Goal: Transaction & Acquisition: Purchase product/service

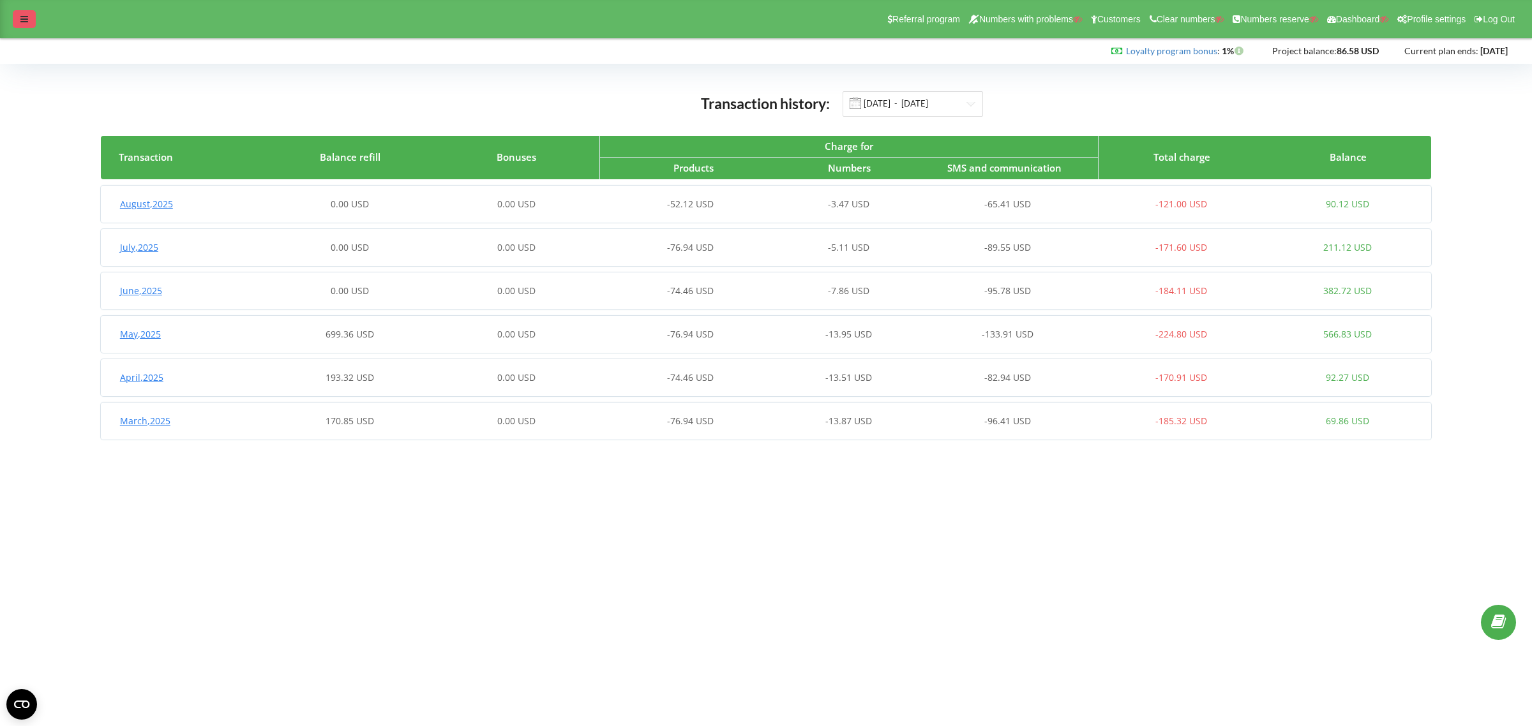
click at [19, 14] on div at bounding box center [24, 19] width 23 height 18
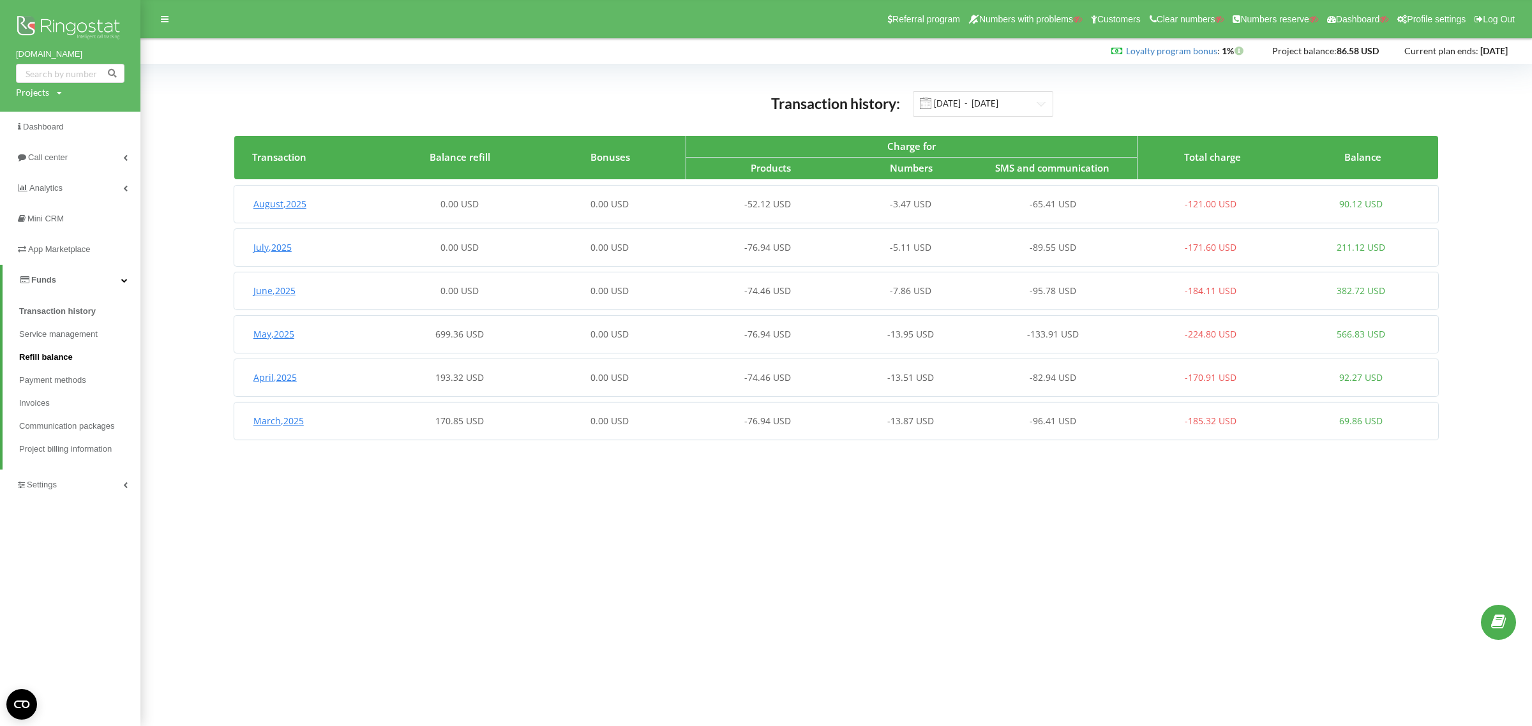
click at [50, 350] on link "Refill balance" at bounding box center [79, 357] width 121 height 23
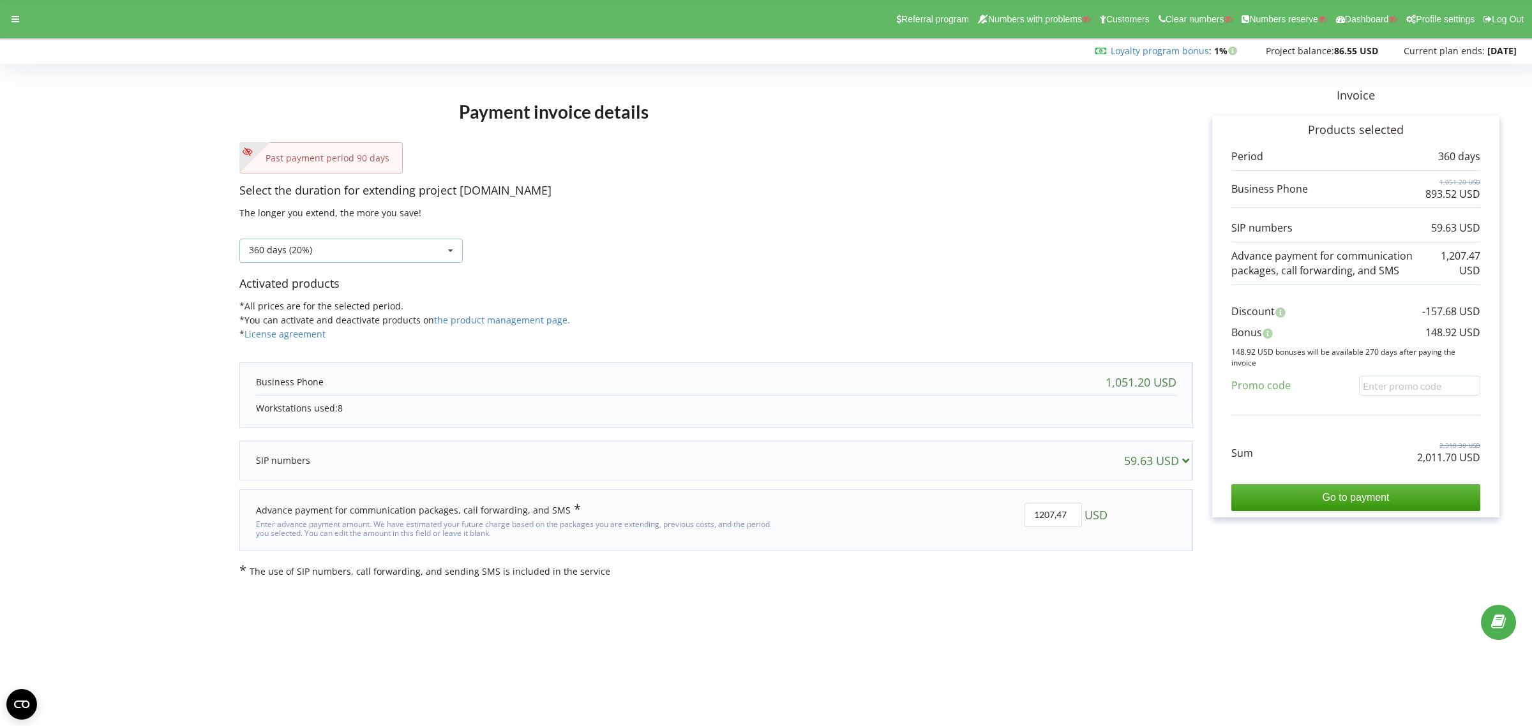
click at [333, 253] on div "360 days (20%) Refill the balance without period 30 days" at bounding box center [350, 251] width 223 height 24
click at [319, 323] on div "90 days" at bounding box center [351, 322] width 222 height 24
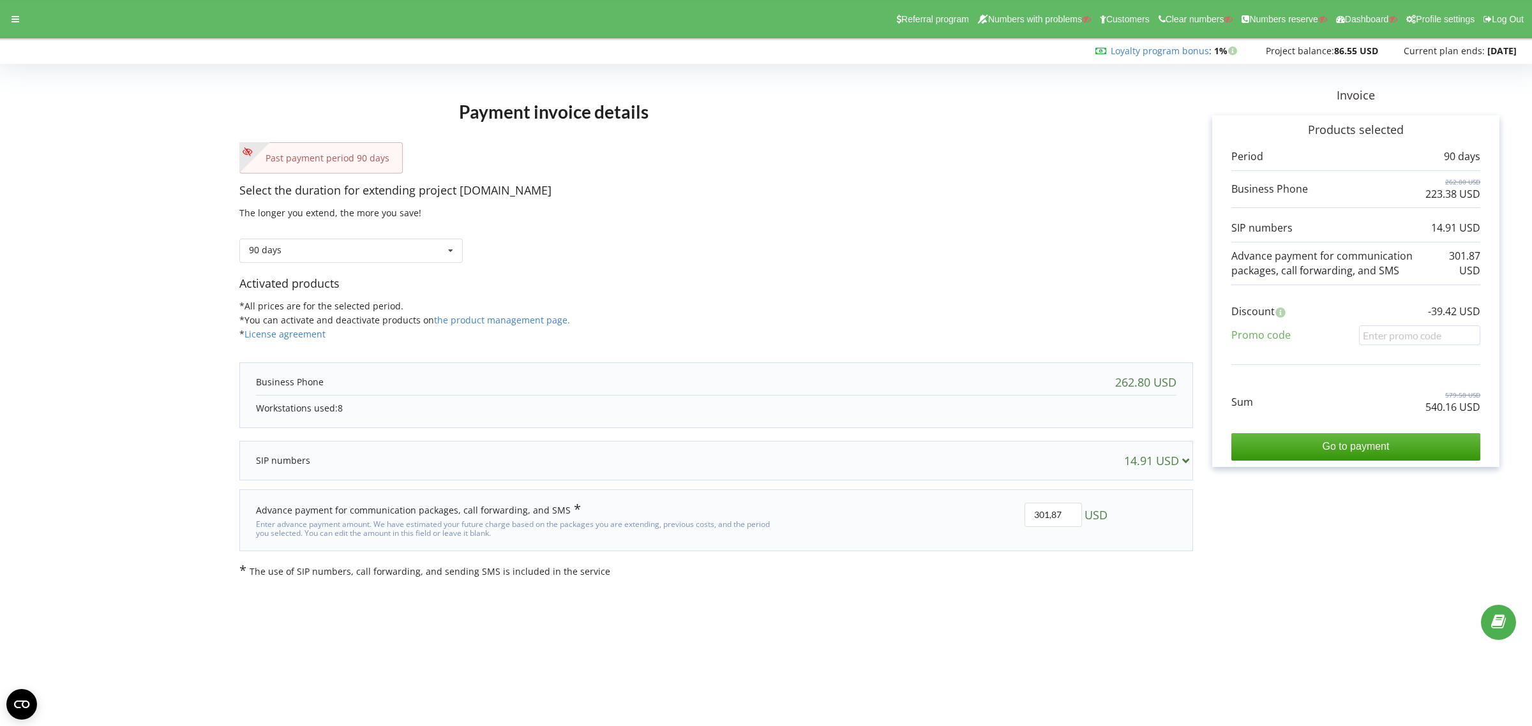
click at [964, 218] on div "Select the duration for extending project bikotrading.pro The longer you extend…" at bounding box center [716, 229] width 954 height 93
drag, startPoint x: 1082, startPoint y: 514, endPoint x: 1003, endPoint y: 506, distance: 78.9
click at [1003, 506] on div "301,87 USD" at bounding box center [954, 521] width 327 height 54
type input "261"
drag, startPoint x: 1303, startPoint y: 550, endPoint x: 1300, endPoint y: 555, distance: 6.9
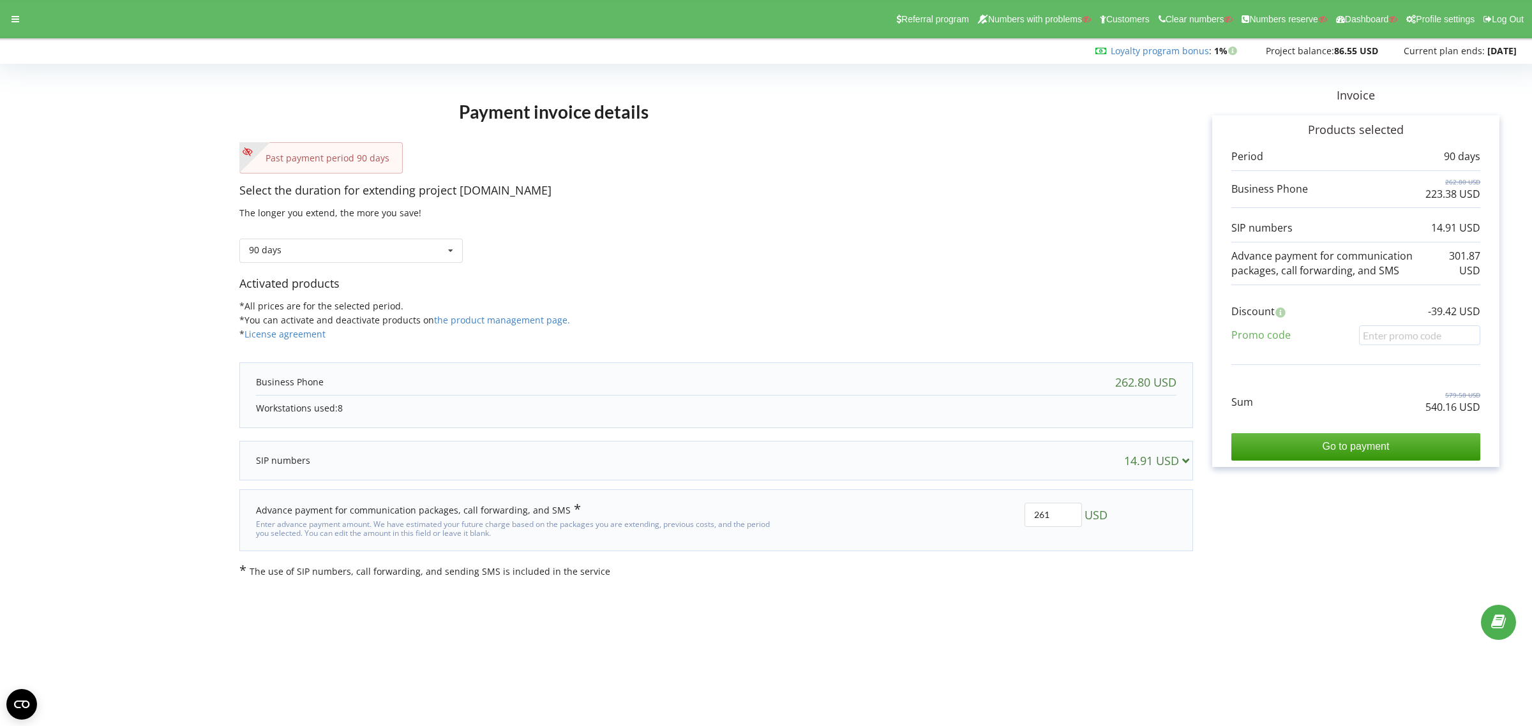
click at [1302, 550] on div "Payment invoice details Past payment period 90 days Select the duration for ext…" at bounding box center [765, 323] width 1505 height 510
click at [10, 22] on div at bounding box center [15, 19] width 23 height 18
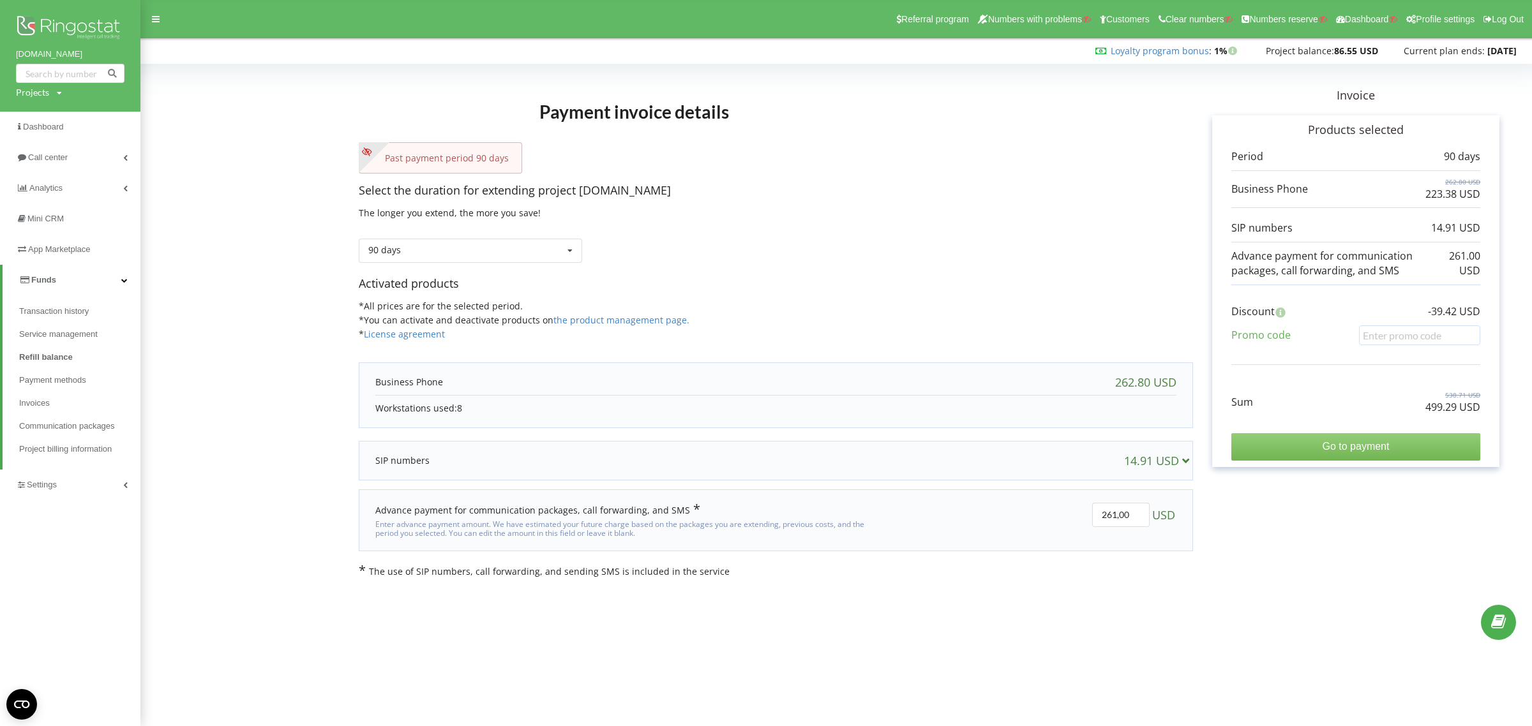
click at [1351, 451] on input "Go to payment" at bounding box center [1355, 446] width 249 height 27
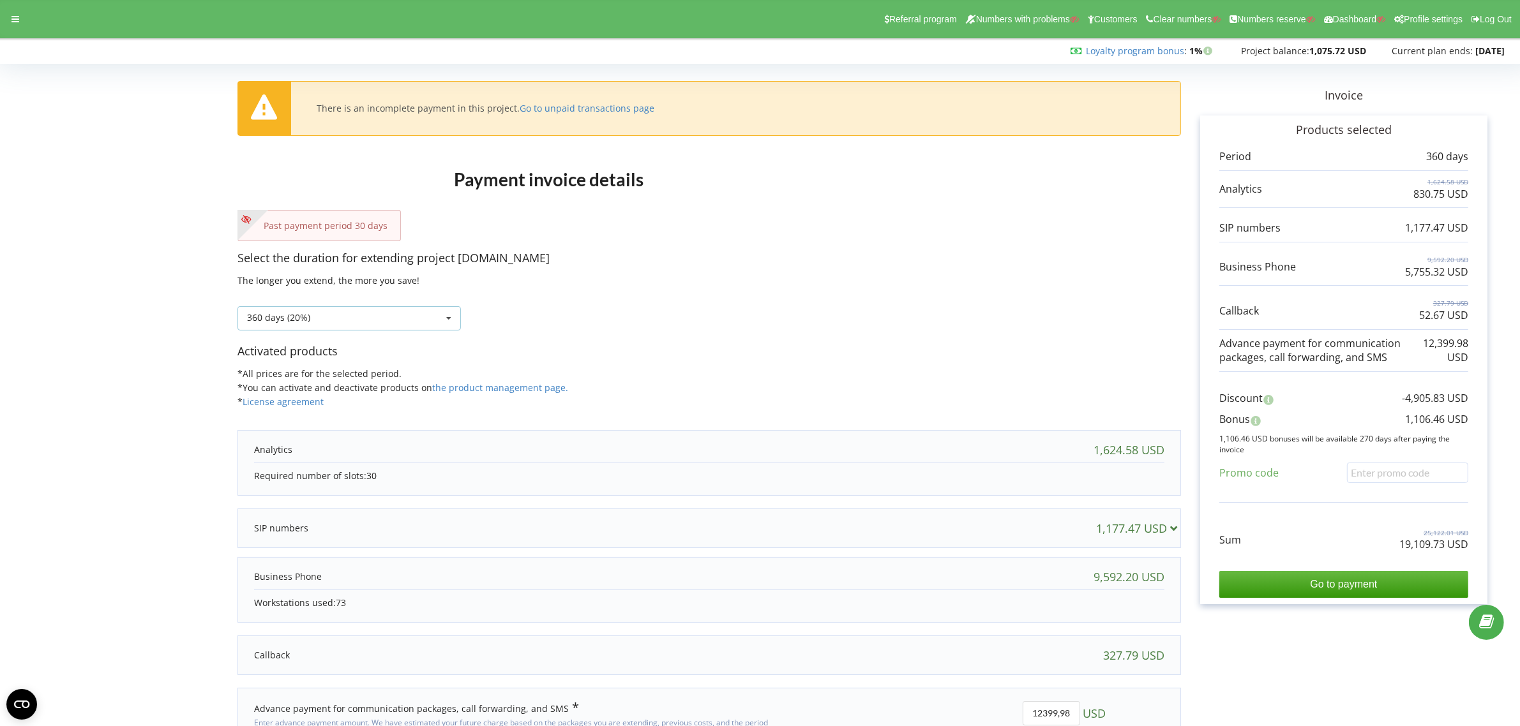
click at [371, 313] on div "360 days (20%) Refill the balance without period 30 days" at bounding box center [348, 318] width 223 height 24
click at [336, 390] on div "90 days" at bounding box center [349, 389] width 222 height 24
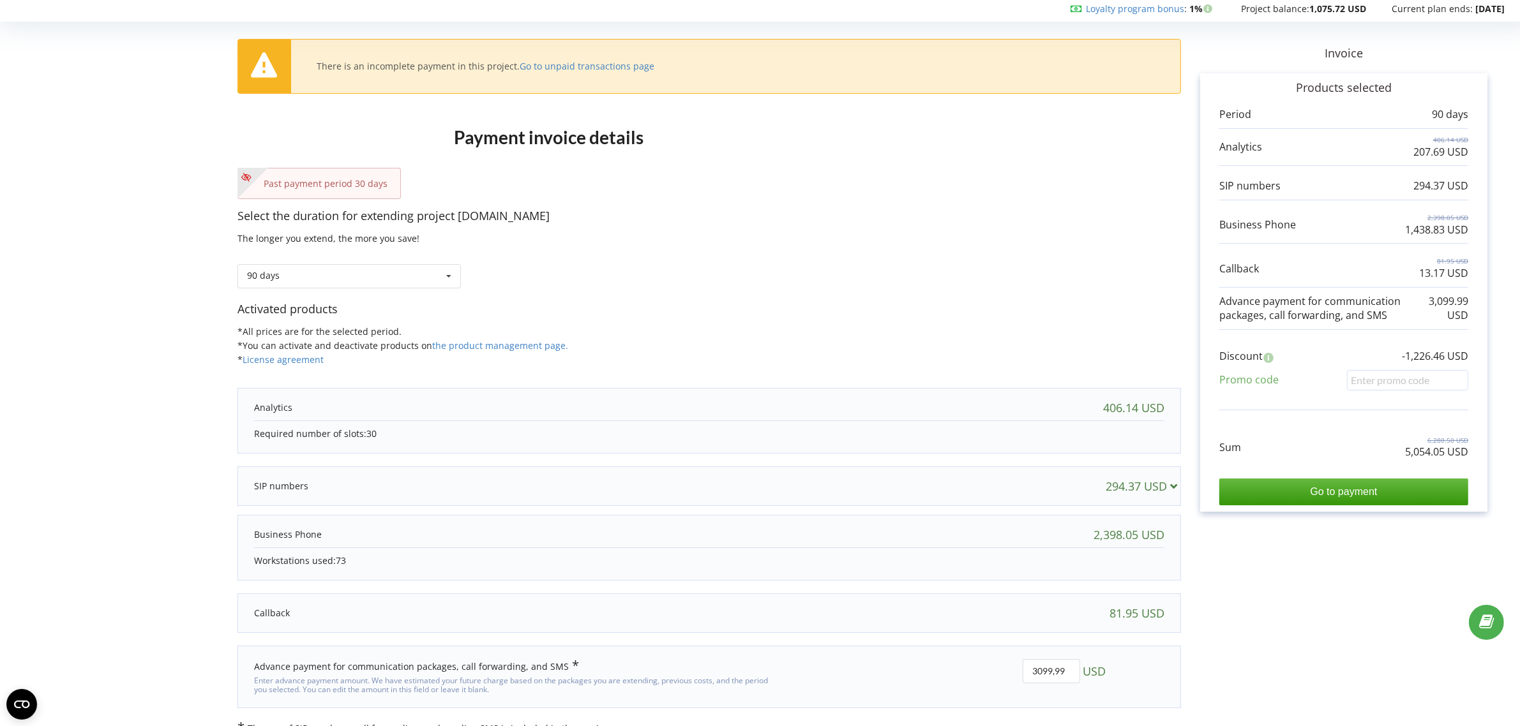
scroll to position [64, 0]
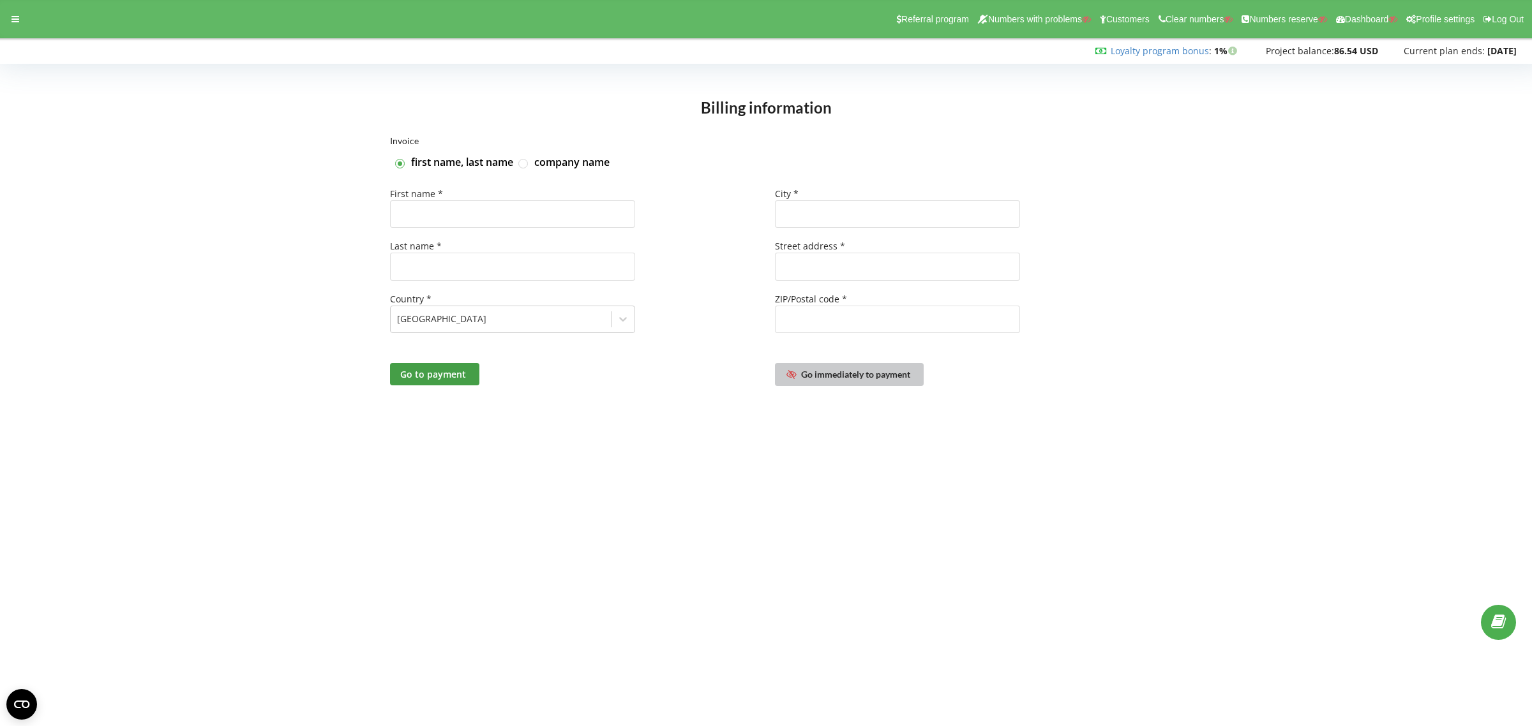
click at [846, 383] on link "Go immediately to payment" at bounding box center [849, 374] width 149 height 23
